Goal: Task Accomplishment & Management: Manage account settings

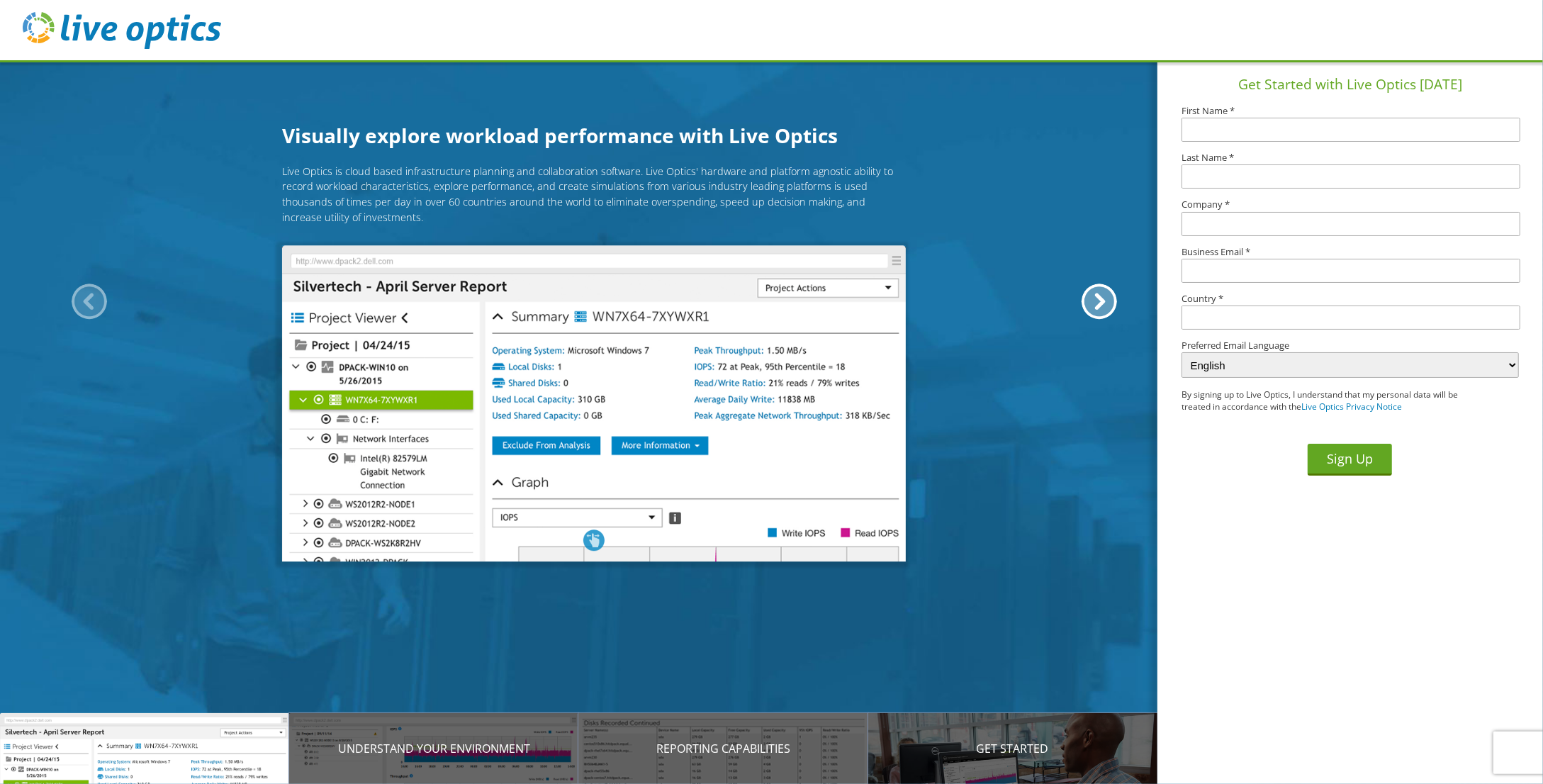
click at [123, 20] on img at bounding box center [121, 30] width 198 height 37
click at [122, 36] on img at bounding box center [121, 30] width 198 height 37
drag, startPoint x: 122, startPoint y: 36, endPoint x: 64, endPoint y: 22, distance: 59.7
click at [64, 22] on img at bounding box center [121, 30] width 198 height 37
click at [1114, 49] on header at bounding box center [772, 31] width 1543 height 63
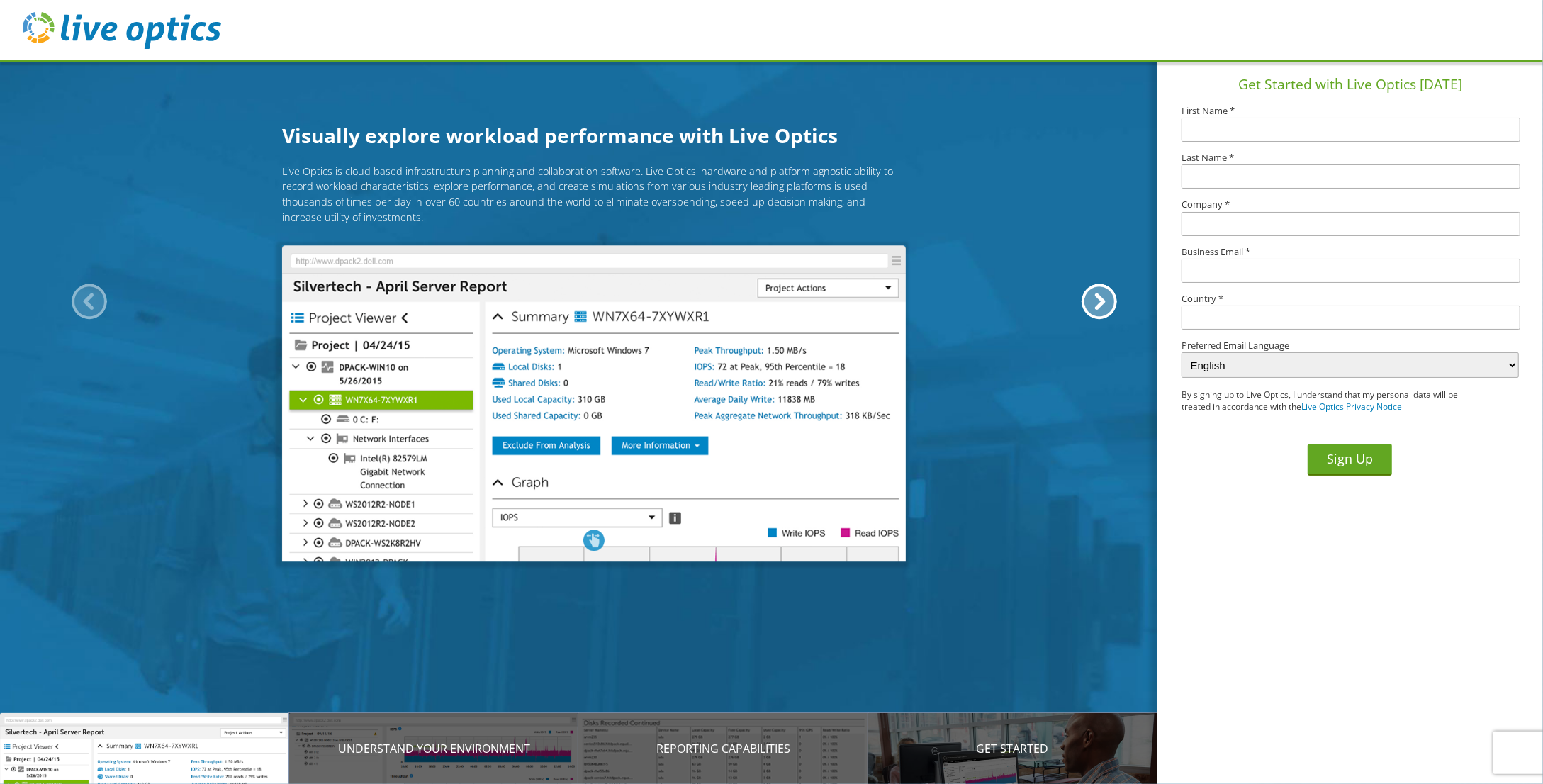
click at [88, 28] on img at bounding box center [121, 30] width 198 height 37
click at [139, 747] on p "Introducing Live Optics" at bounding box center [144, 748] width 289 height 17
click at [145, 42] on img at bounding box center [121, 30] width 198 height 37
click at [1106, 294] on div at bounding box center [1099, 301] width 36 height 36
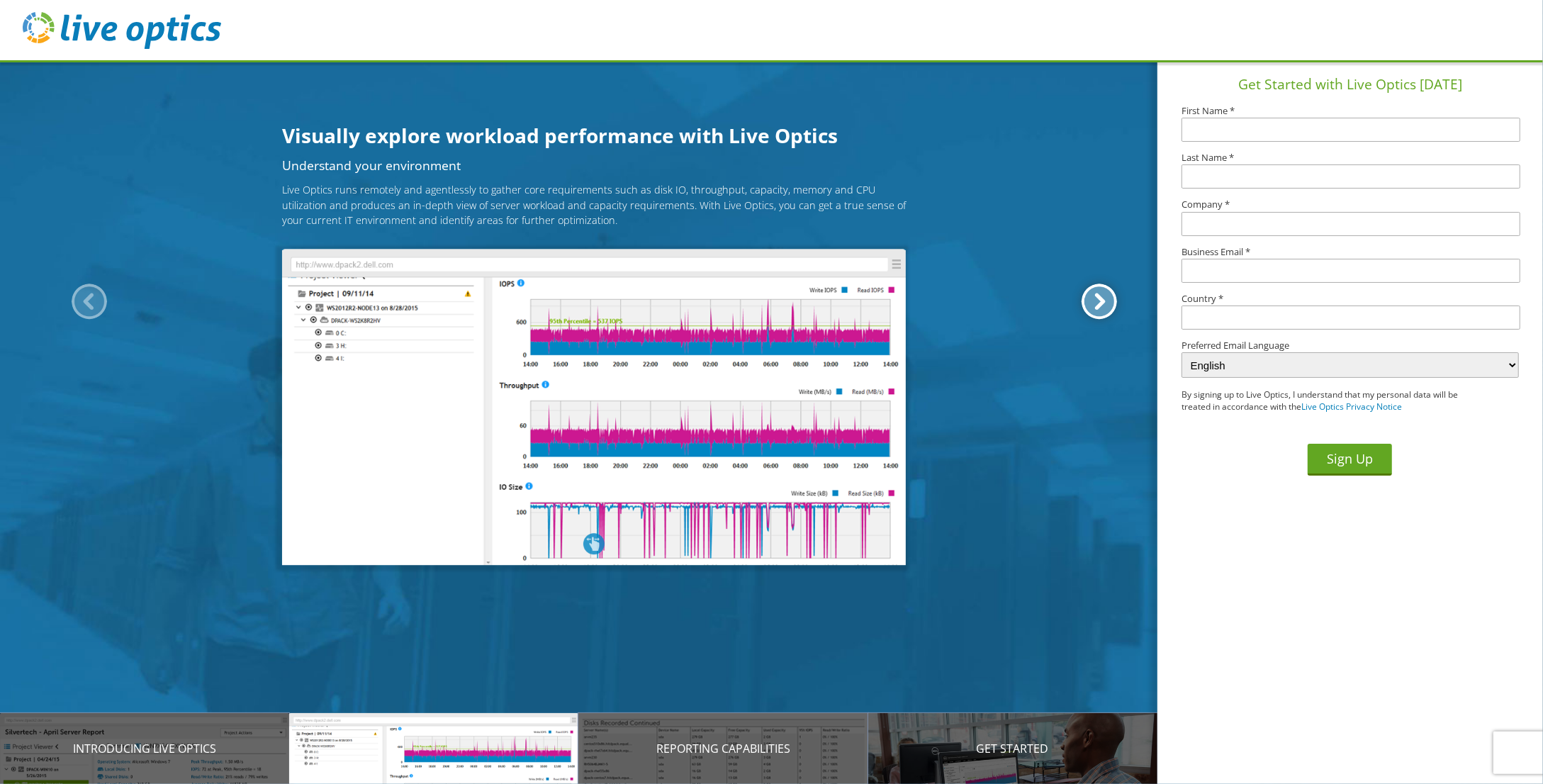
click at [1106, 294] on div at bounding box center [1099, 301] width 36 height 36
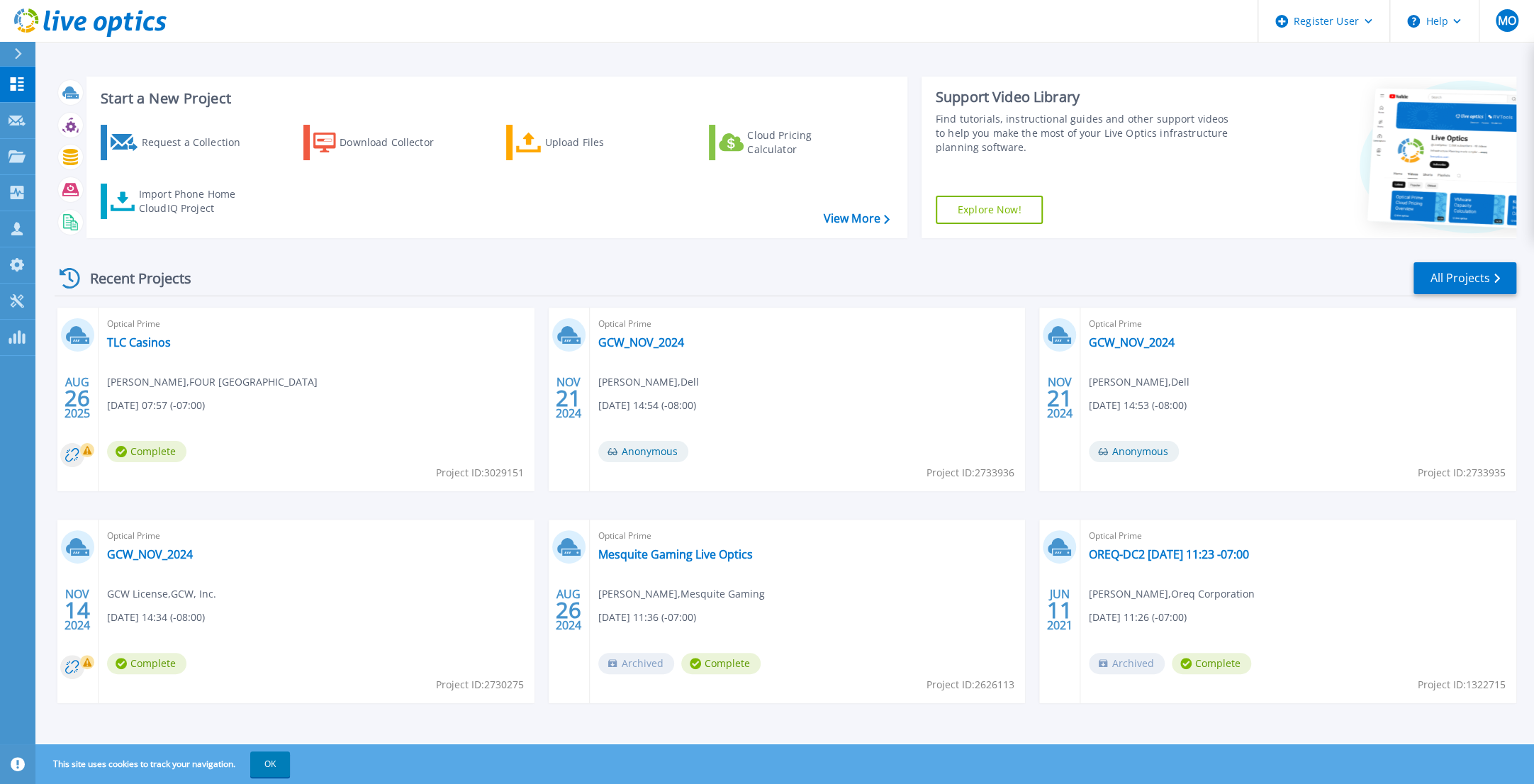
scroll to position [1, 0]
click at [267, 769] on button "OK" at bounding box center [270, 764] width 40 height 25
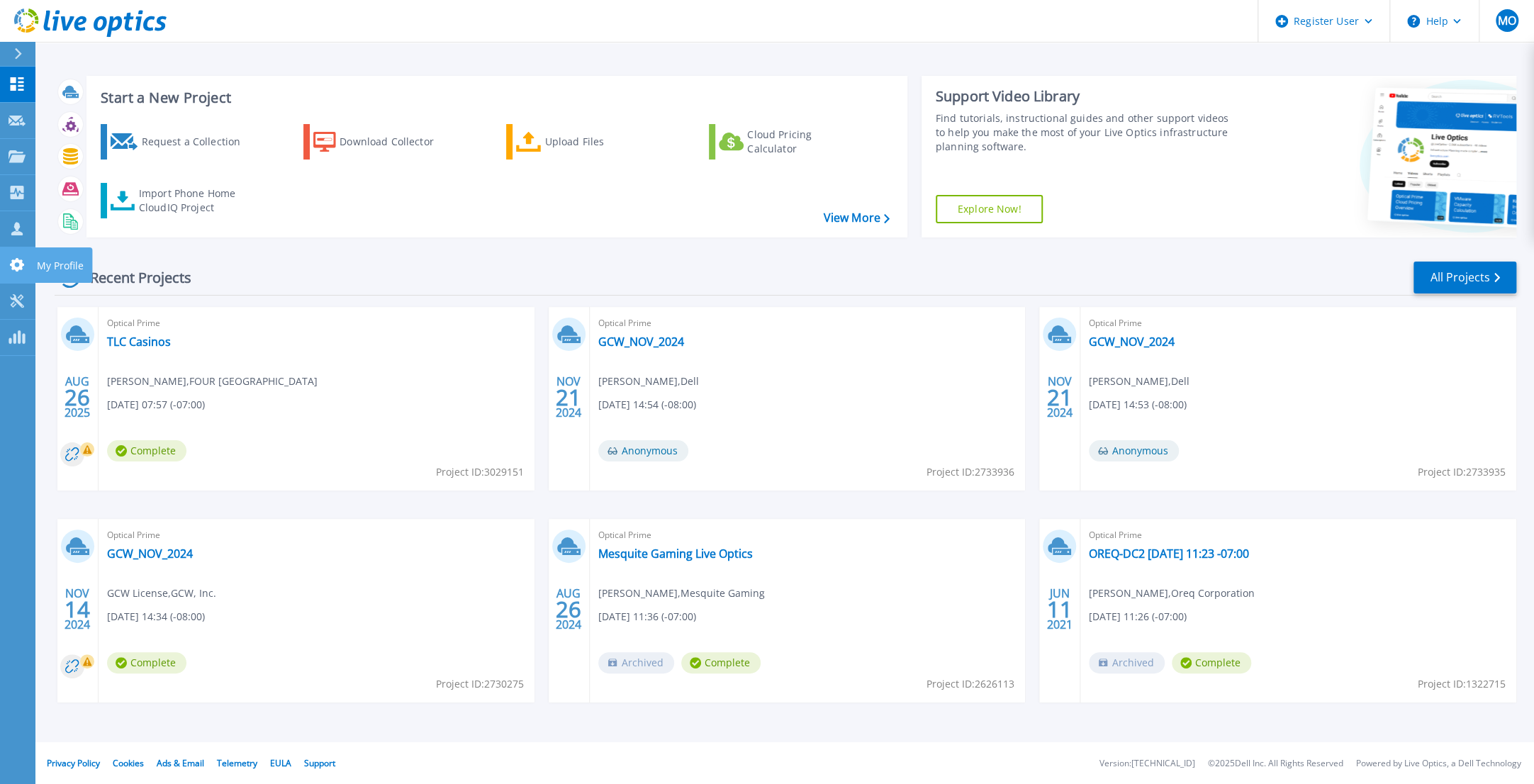
click at [20, 259] on icon at bounding box center [17, 265] width 17 height 14
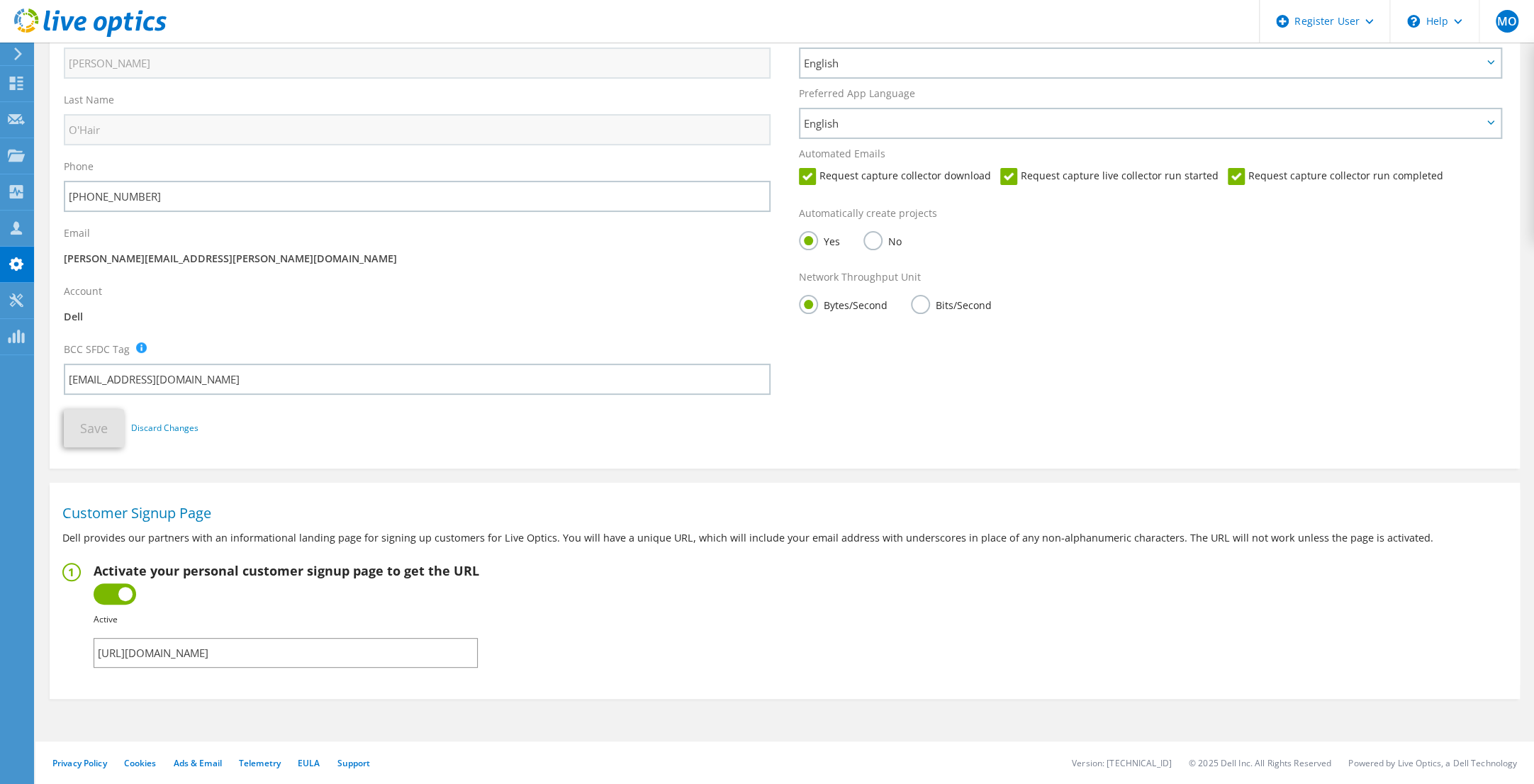
scroll to position [147, 0]
drag, startPoint x: 418, startPoint y: 657, endPoint x: 89, endPoint y: 655, distance: 329.0
click at [89, 655] on fieldset "Activate your personal customer signup page to get the URL Inactive Active Fail…" at bounding box center [785, 615] width 1445 height 104
